Goal: Information Seeking & Learning: Learn about a topic

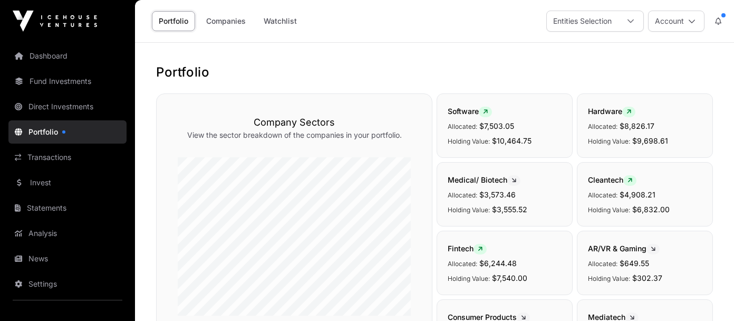
click at [54, 59] on link "Dashboard" at bounding box center [67, 55] width 118 height 23
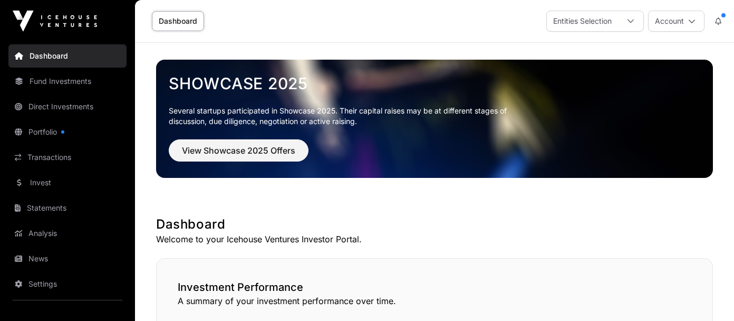
click at [48, 132] on link "Portfolio" at bounding box center [67, 131] width 118 height 23
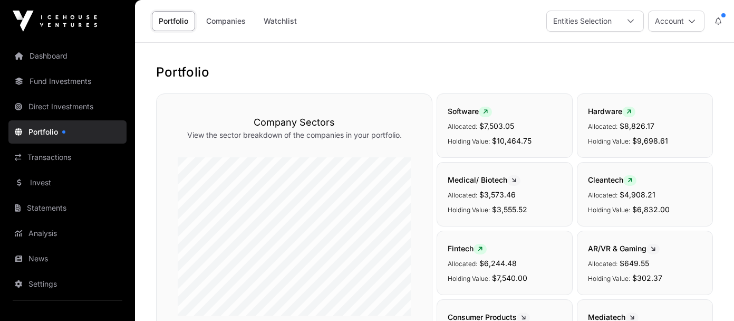
click at [720, 15] on button at bounding box center [718, 21] width 19 height 20
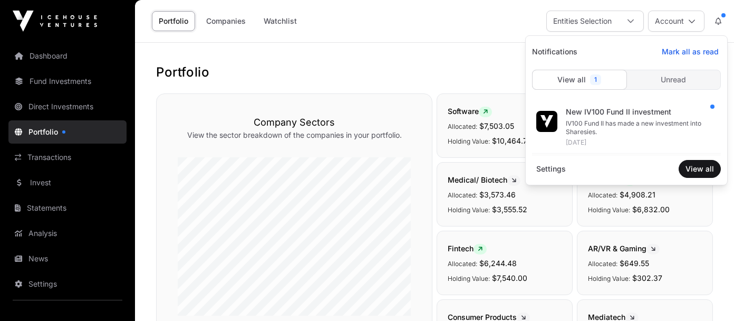
click at [587, 125] on div "IV100 Fund II has made a new investment into Sharesies." at bounding box center [639, 127] width 147 height 17
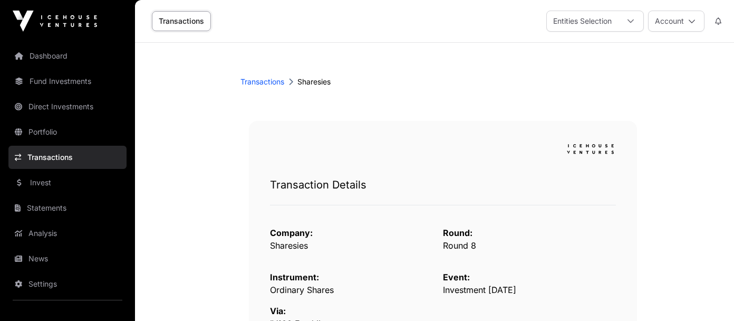
click at [192, 25] on link "Transactions" at bounding box center [181, 21] width 59 height 20
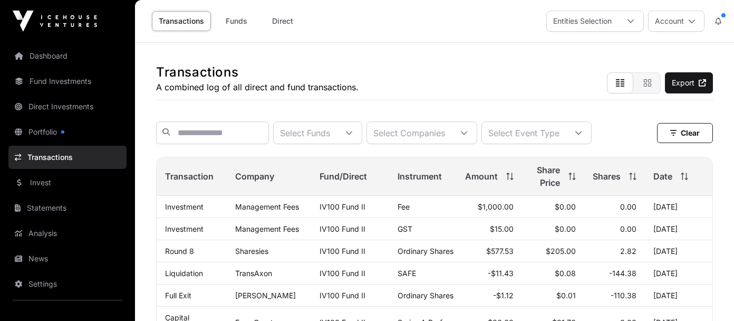
click at [507, 174] on icon at bounding box center [508, 173] width 3 height 2
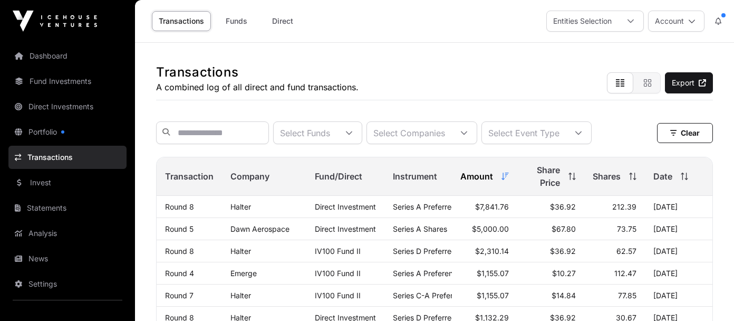
click at [568, 180] on icon at bounding box center [571, 175] width 7 height 7
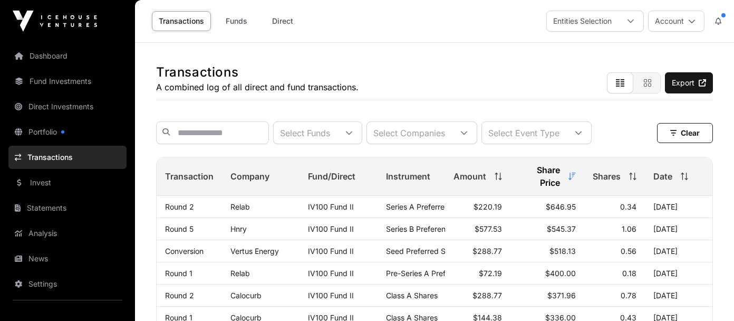
click at [667, 181] on span "Date" at bounding box center [662, 176] width 19 height 13
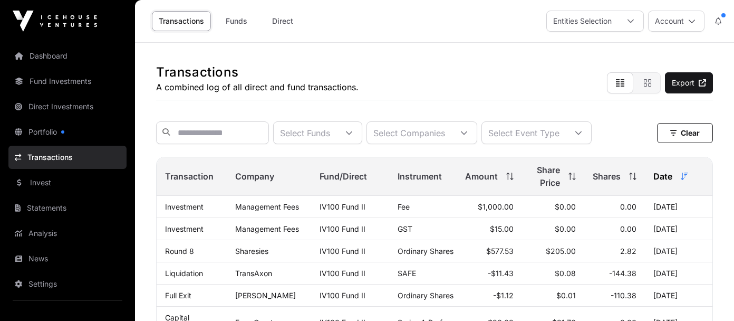
click at [488, 179] on span "Amount" at bounding box center [481, 176] width 33 height 13
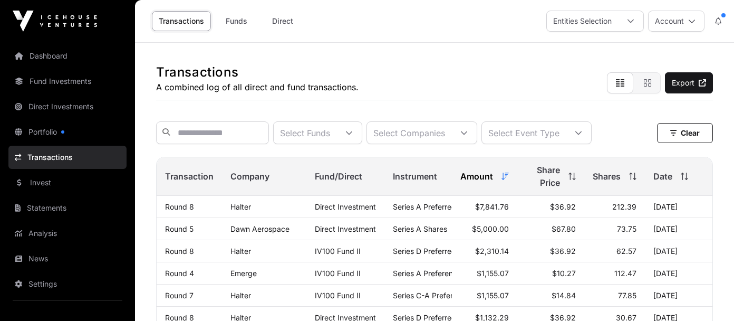
click at [53, 132] on link "Portfolio" at bounding box center [67, 131] width 118 height 23
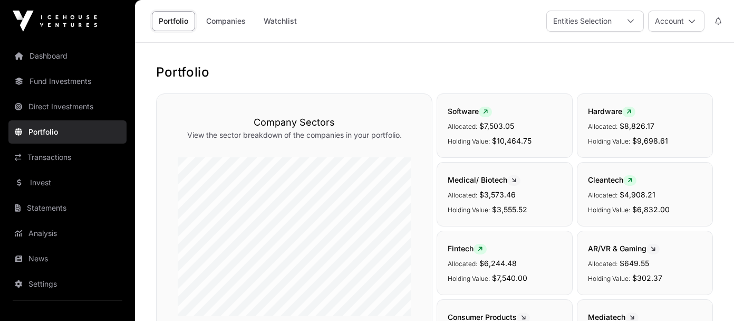
click at [721, 19] on icon at bounding box center [718, 20] width 6 height 7
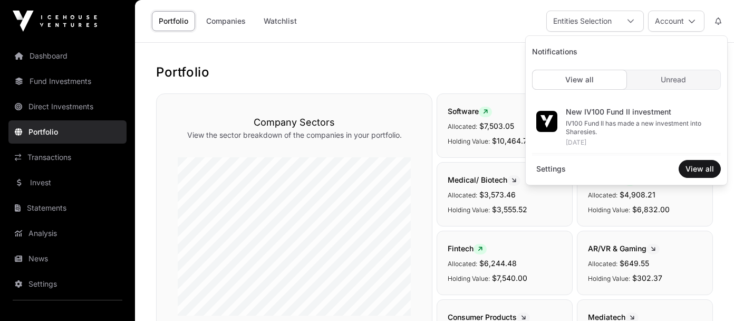
click at [663, 83] on span "Unread" at bounding box center [673, 79] width 25 height 11
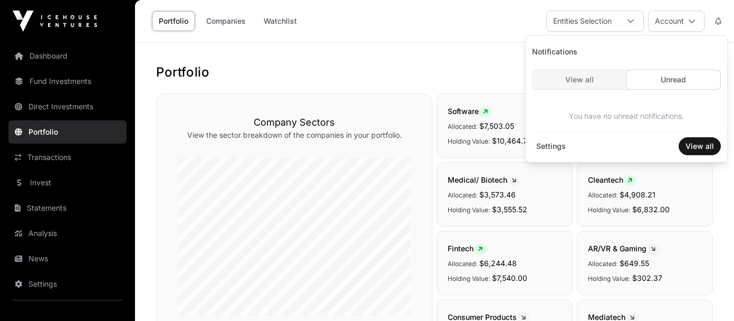
click at [595, 83] on div "View all" at bounding box center [579, 79] width 94 height 19
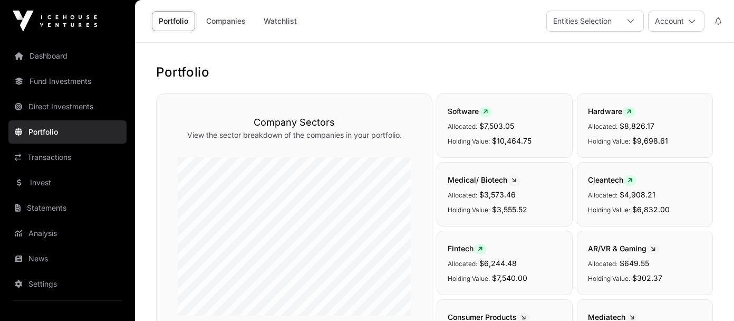
click at [51, 54] on link "Dashboard" at bounding box center [67, 55] width 118 height 23
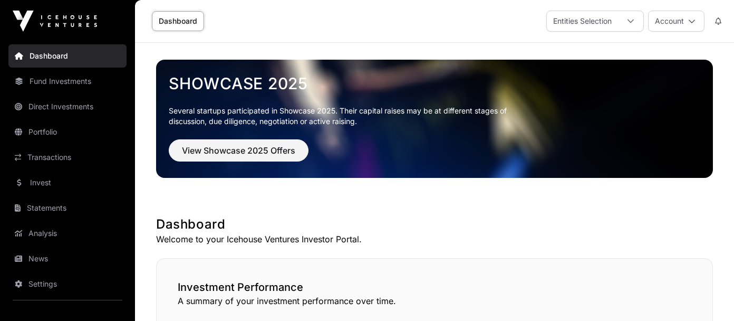
click at [46, 124] on link "Portfolio" at bounding box center [67, 131] width 118 height 23
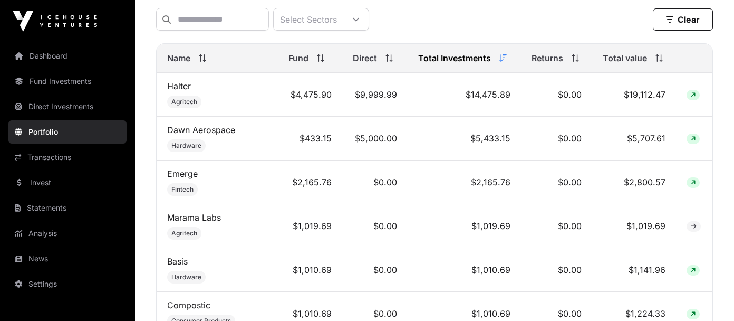
scroll to position [482, 0]
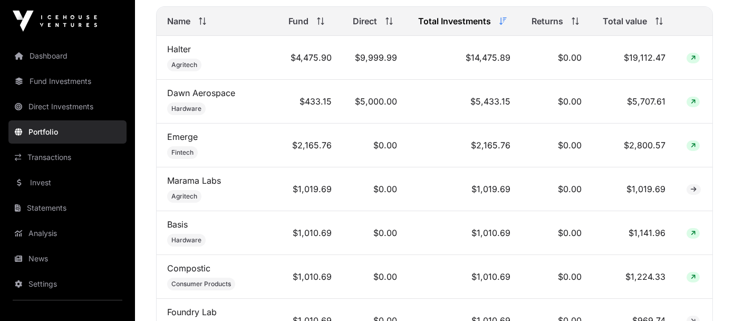
click at [632, 27] on span "Total value" at bounding box center [625, 21] width 44 height 13
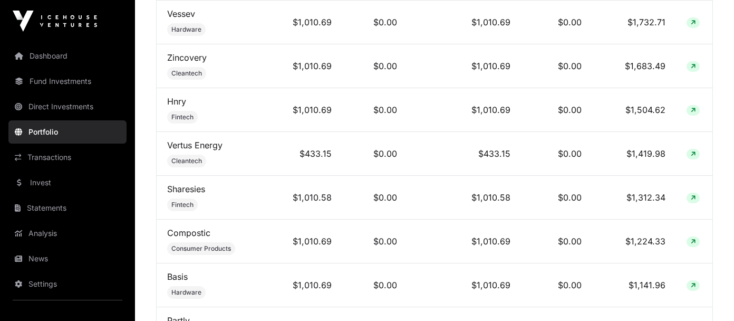
scroll to position [709, 0]
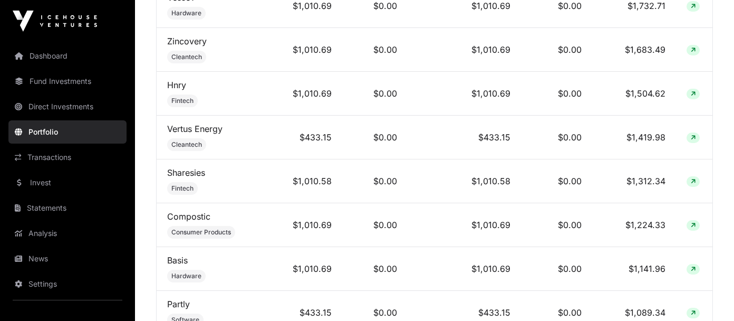
click at [181, 178] on link "Sharesies" at bounding box center [186, 172] width 38 height 11
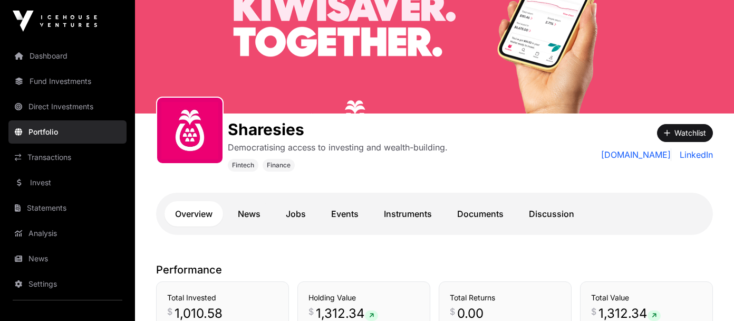
scroll to position [62, 0]
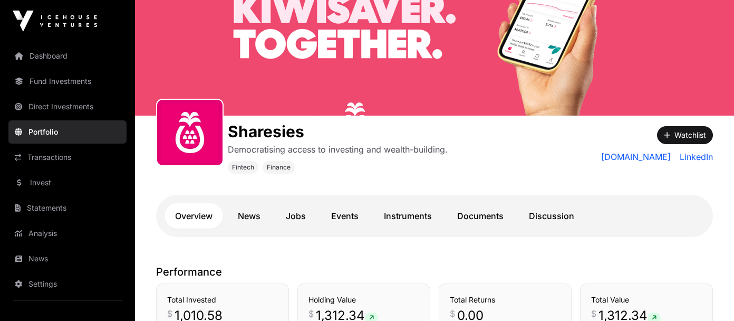
click at [54, 57] on link "Dashboard" at bounding box center [67, 55] width 118 height 23
